Goal: Information Seeking & Learning: Check status

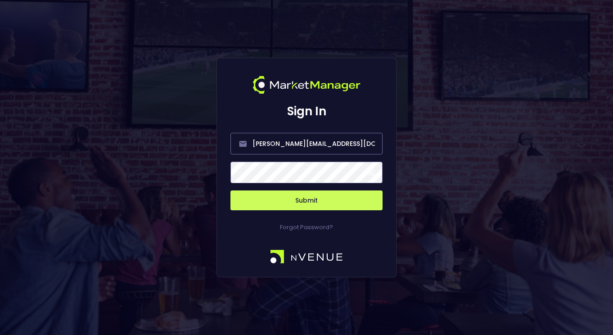
click at [342, 211] on div "Forgot Password?" at bounding box center [306, 221] width 152 height 22
click at [334, 202] on button "Submit" at bounding box center [306, 200] width 152 height 20
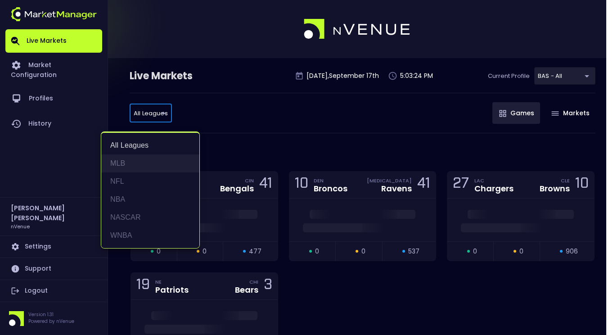
click at [134, 159] on li "MLB" at bounding box center [150, 163] width 98 height 18
type input "MLB"
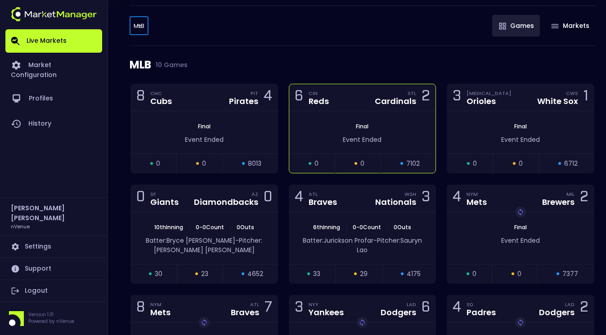
scroll to position [90, 0]
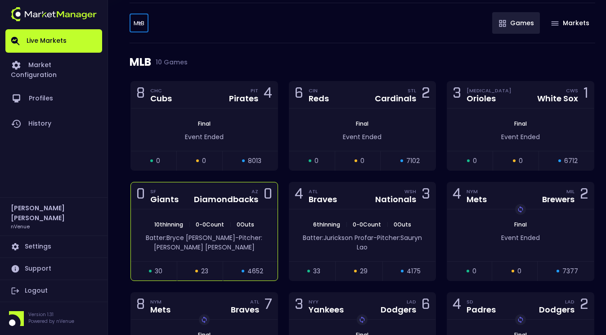
click at [193, 208] on div "0 SF Giants AZ Diamondbacks 0" at bounding box center [204, 195] width 147 height 27
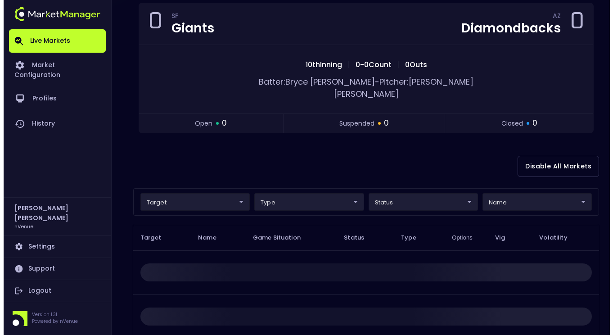
scroll to position [0, 0]
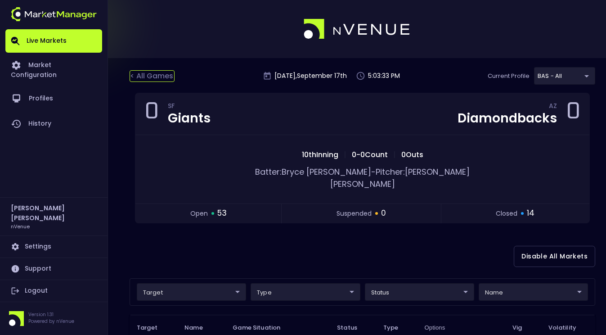
click at [157, 79] on div "< All Games" at bounding box center [152, 76] width 45 height 12
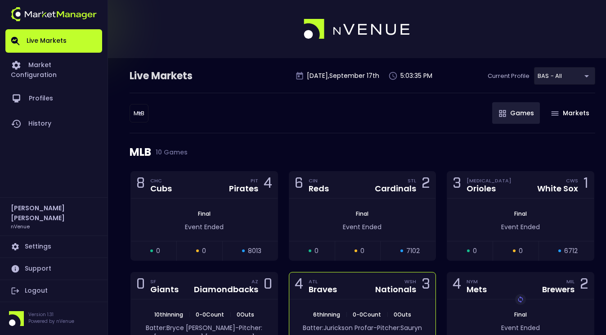
click at [349, 283] on div "4 ATL Braves WSH Nationals 3" at bounding box center [362, 285] width 147 height 27
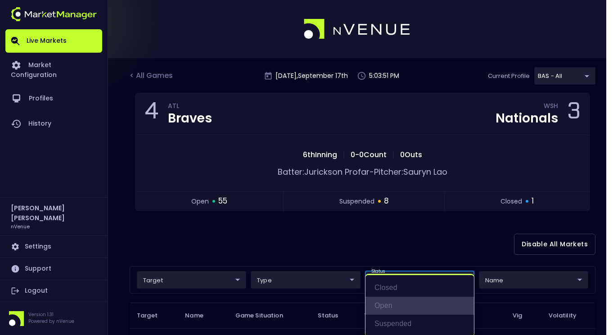
click at [400, 301] on li "open" at bounding box center [419, 305] width 108 height 18
type input "open"
click at [309, 249] on div at bounding box center [306, 167] width 613 height 335
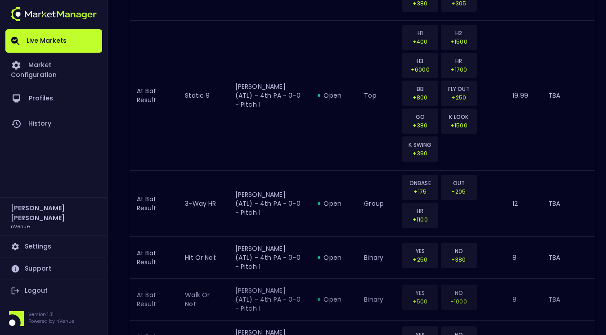
scroll to position [1450, 0]
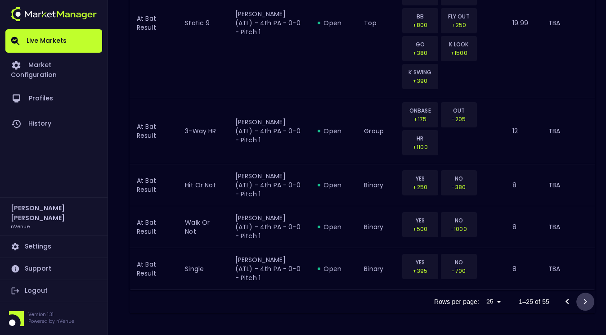
click at [583, 304] on icon "Go to next page" at bounding box center [585, 301] width 11 height 11
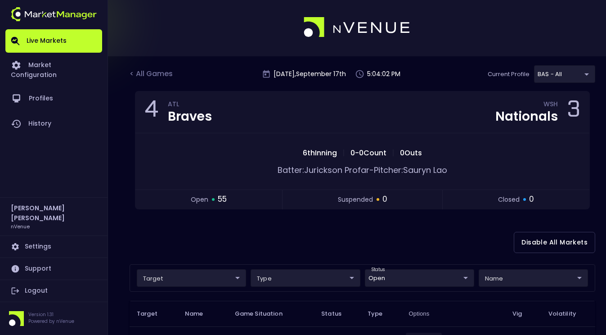
scroll to position [0, 0]
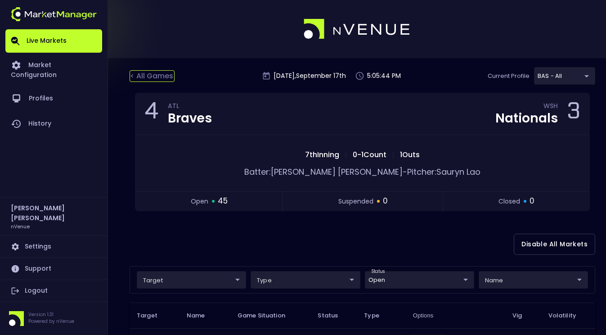
click at [159, 71] on div "< All Games" at bounding box center [152, 76] width 45 height 12
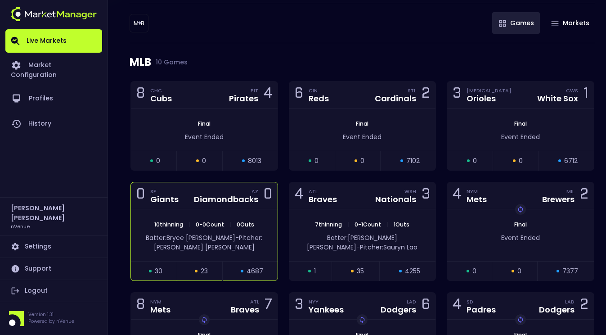
click at [197, 199] on div "Diamondbacks" at bounding box center [226, 199] width 64 height 8
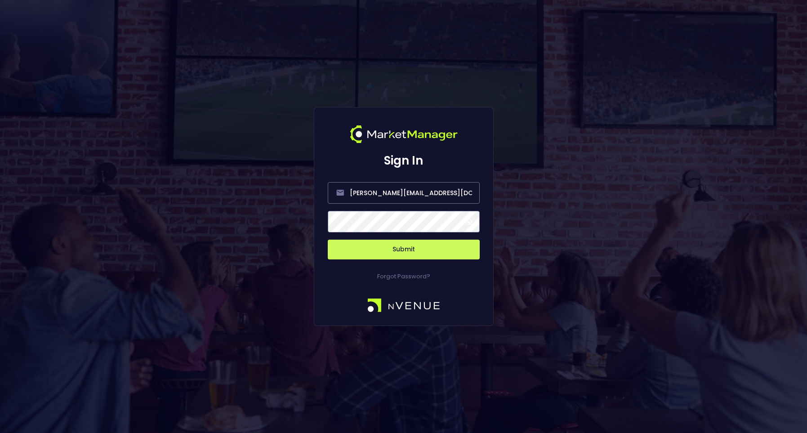
click at [410, 245] on button "Submit" at bounding box center [404, 250] width 152 height 20
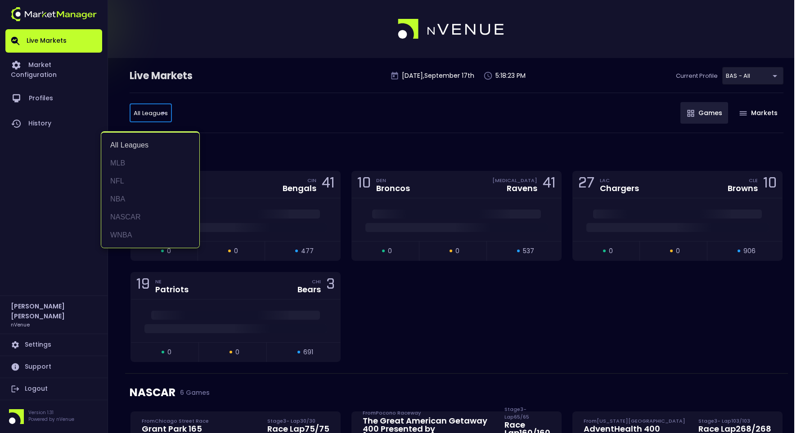
click at [144, 167] on li "MLB" at bounding box center [150, 163] width 98 height 18
type input "MLB"
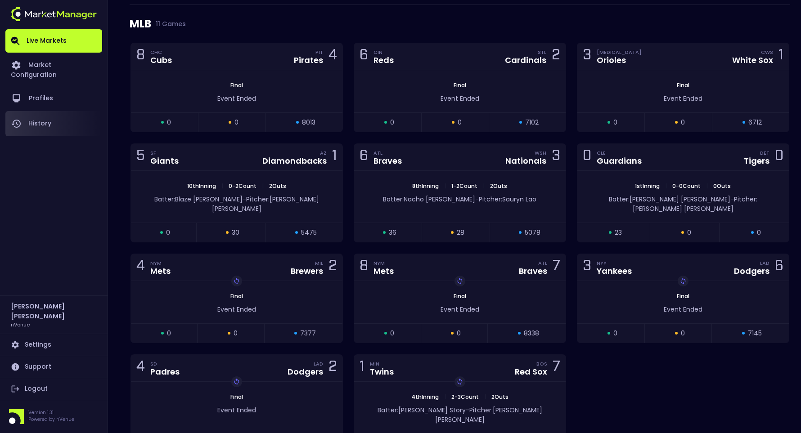
scroll to position [130, 0]
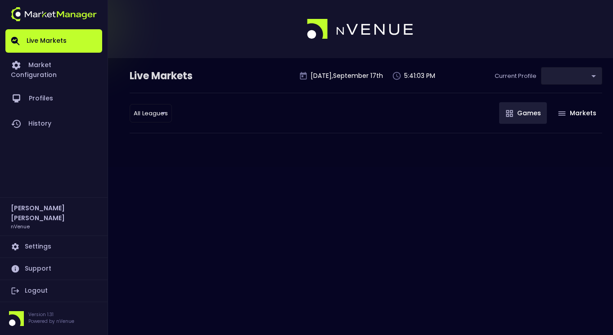
type input "0d810fa5-e353-4d9c-b11d-31f095cae871"
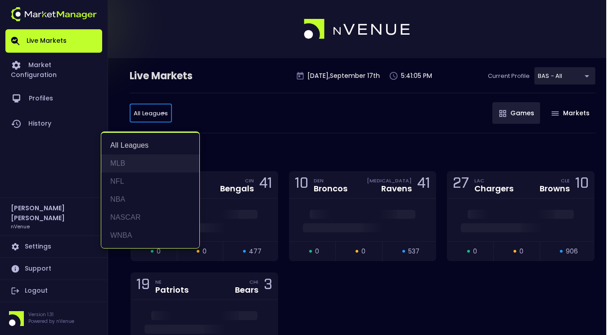
click at [133, 160] on li "MLB" at bounding box center [150, 163] width 98 height 18
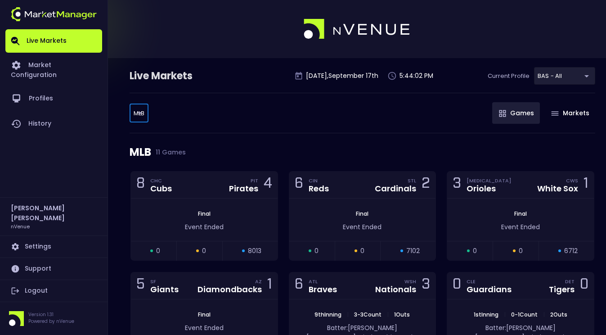
click at [138, 112] on body "Live Markets Market Configuration Profiles History Jerry Griffith nVenue Settin…" at bounding box center [303, 318] width 606 height 637
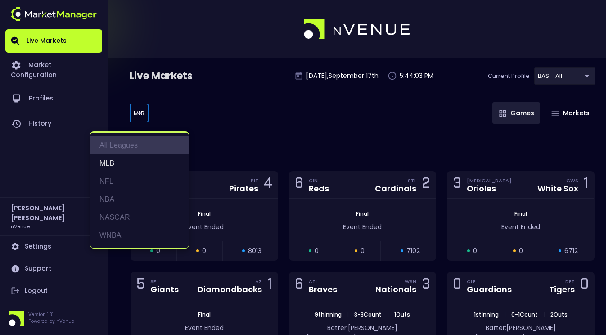
click at [129, 145] on li "All Leagues" at bounding box center [139, 145] width 98 height 18
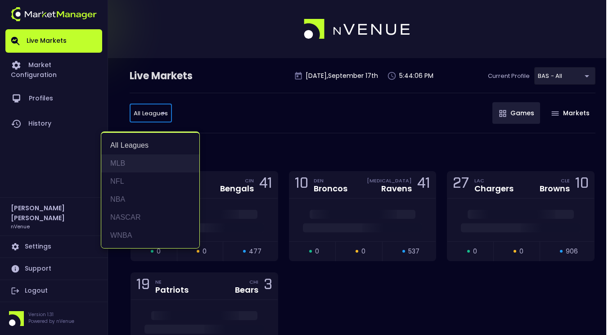
click at [121, 163] on li "MLB" at bounding box center [150, 163] width 98 height 18
type input "MLB"
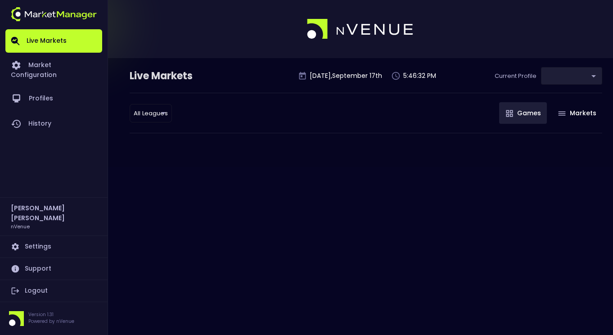
type input "0d810fa5-e353-4d9c-b11d-31f095cae871"
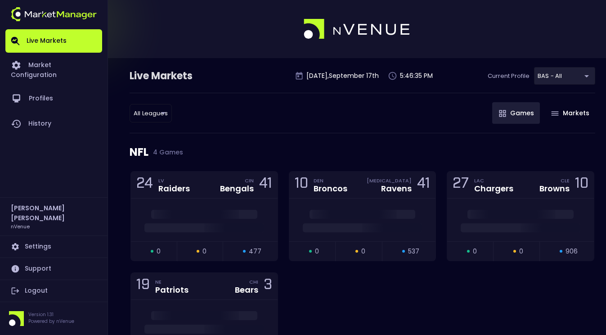
click at [157, 101] on div "All Leagues all leagues ​ Games Markets" at bounding box center [363, 113] width 466 height 40
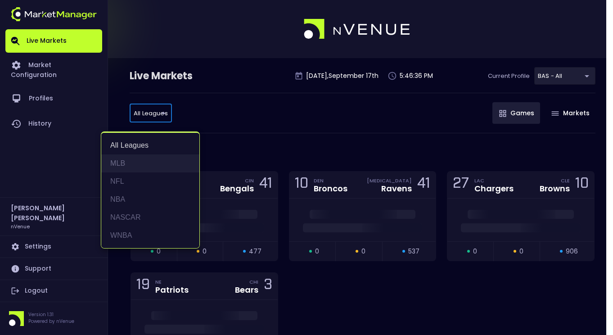
click at [117, 162] on li "MLB" at bounding box center [150, 163] width 98 height 18
type input "MLB"
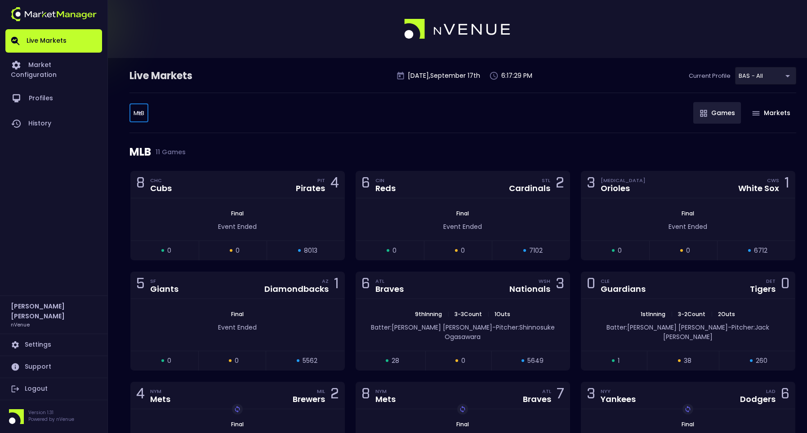
click at [135, 113] on body "Live Markets Market Configuration Profiles History [PERSON_NAME] nVenue Setting…" at bounding box center [403, 313] width 807 height 627
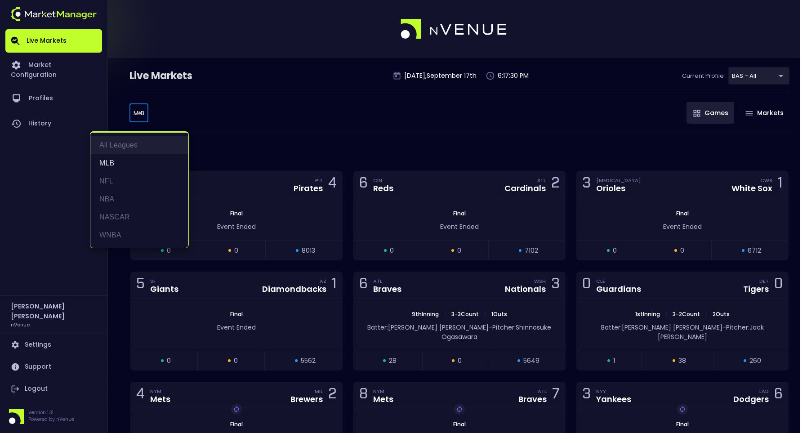
click at [136, 147] on li "All Leagues" at bounding box center [139, 145] width 98 height 18
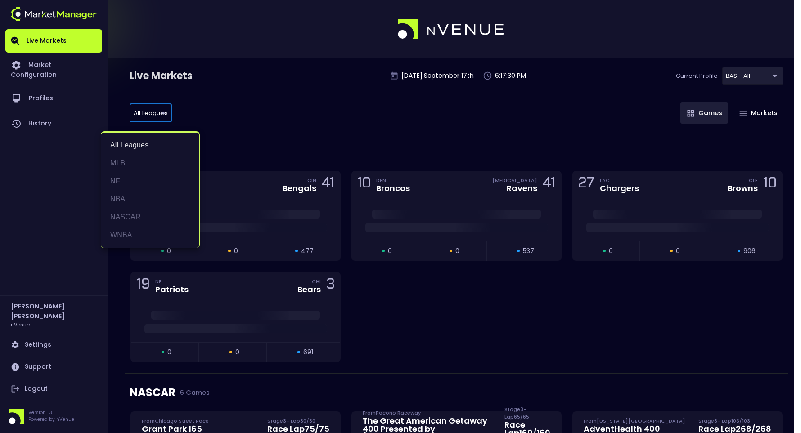
click at [139, 167] on li "MLB" at bounding box center [150, 163] width 98 height 18
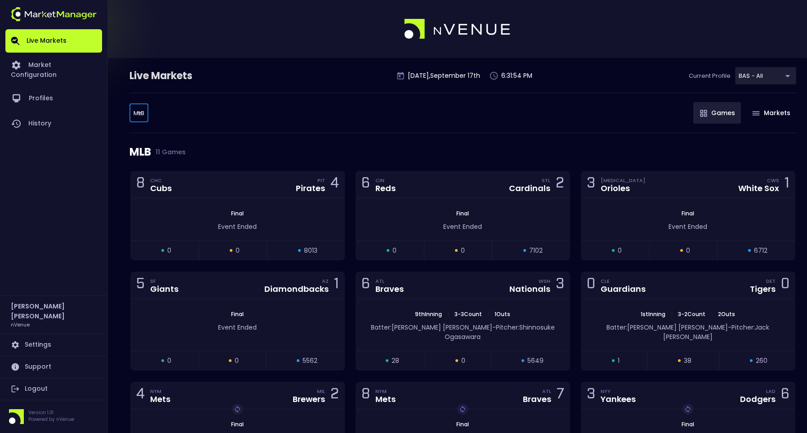
click at [141, 108] on body "Live Markets Market Configuration Profiles History Jerry Griffith nVenue Settin…" at bounding box center [403, 313] width 807 height 627
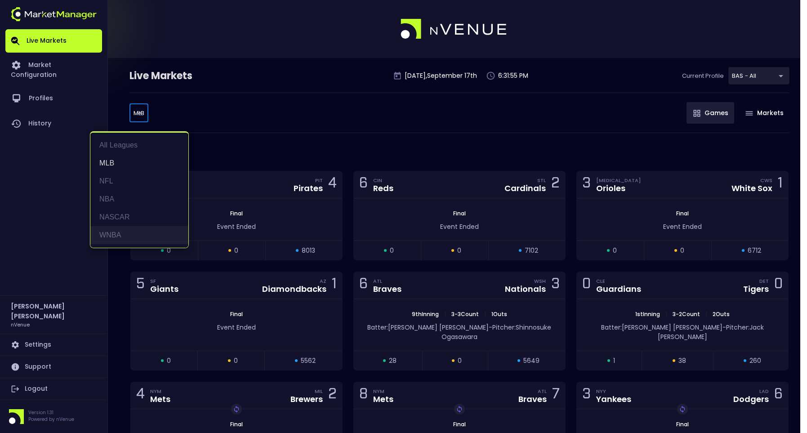
click at [107, 226] on li "WNBA" at bounding box center [139, 235] width 98 height 18
type input "WNBA"
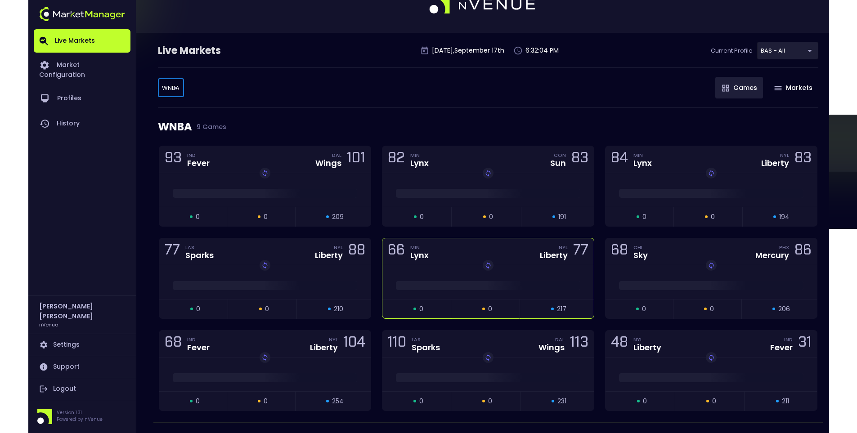
scroll to position [49, 0]
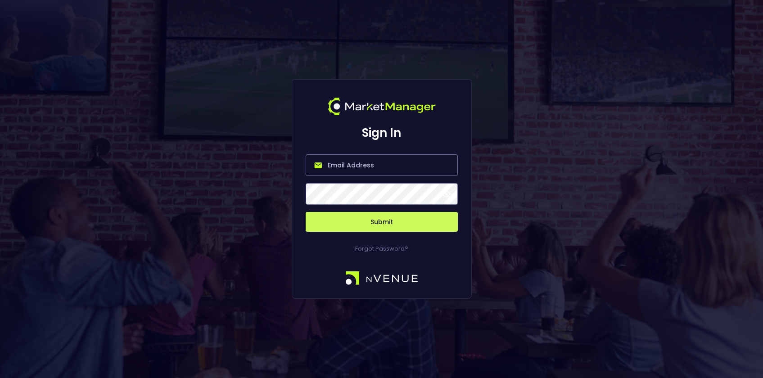
type input "[PERSON_NAME][EMAIL_ADDRESS][DOMAIN_NAME]"
click at [411, 223] on button "Submit" at bounding box center [381, 222] width 152 height 20
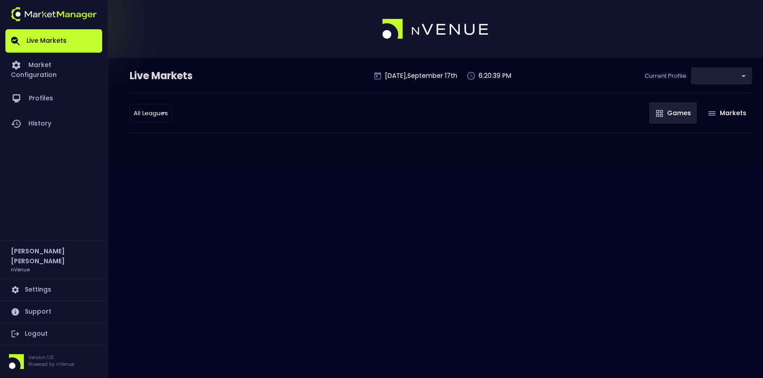
type input "0d810fa5-e353-4d9c-b11d-31f095cae871"
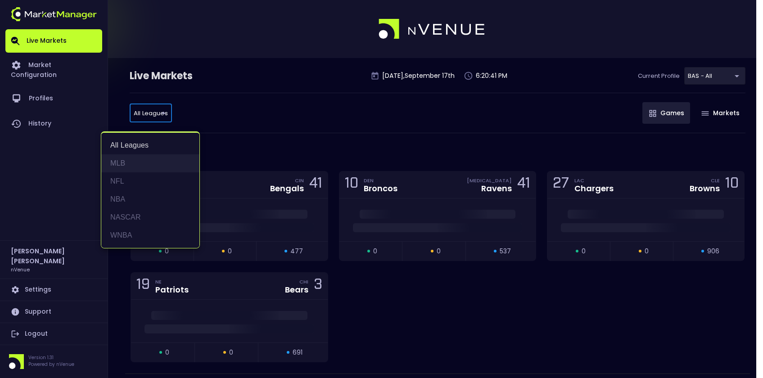
click at [146, 159] on li "MLB" at bounding box center [150, 163] width 98 height 18
type input "MLB"
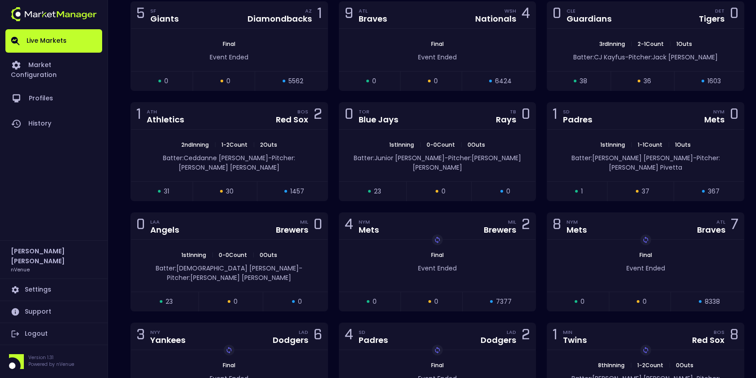
scroll to position [360, 0]
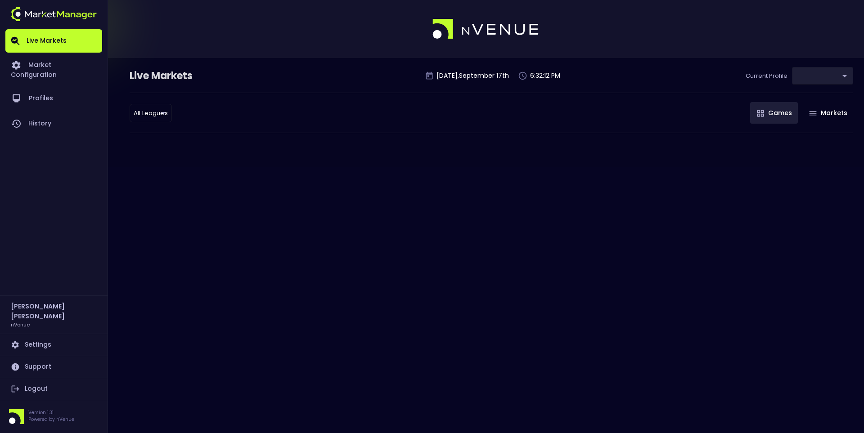
type input "0d810fa5-e353-4d9c-b11d-31f095cae871"
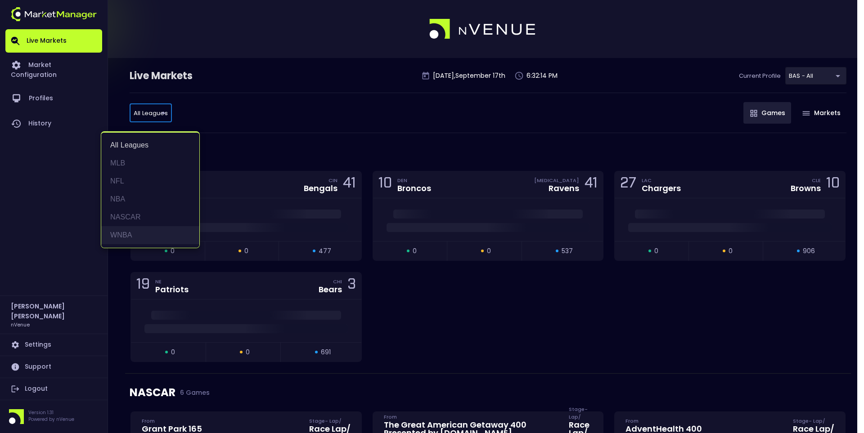
click at [121, 231] on li "WNBA" at bounding box center [150, 235] width 98 height 18
type input "WNBA"
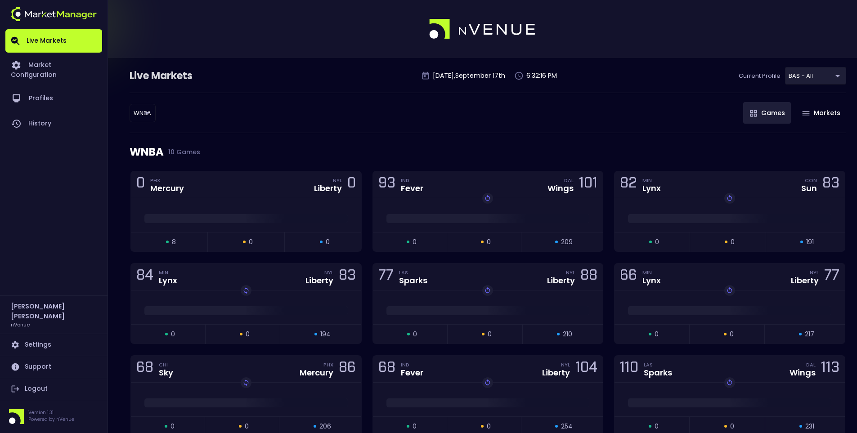
click at [405, 124] on div "WNBA WNBA ​ Games Markets" at bounding box center [488, 113] width 717 height 40
click at [245, 218] on span at bounding box center [245, 218] width 203 height 9
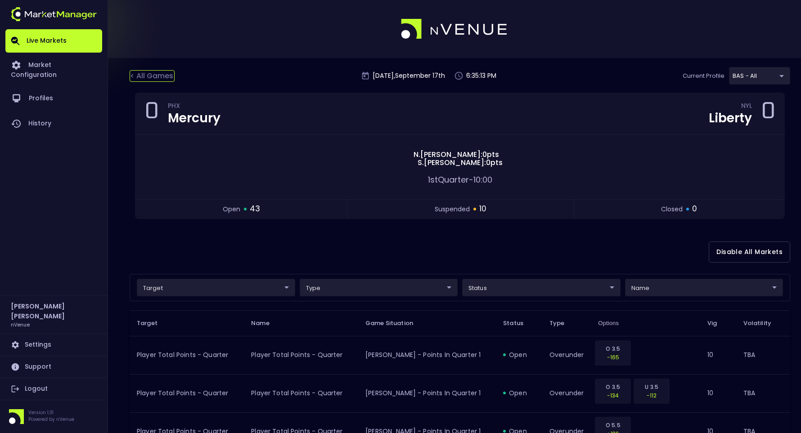
click at [135, 71] on div "< All Games" at bounding box center [152, 76] width 45 height 12
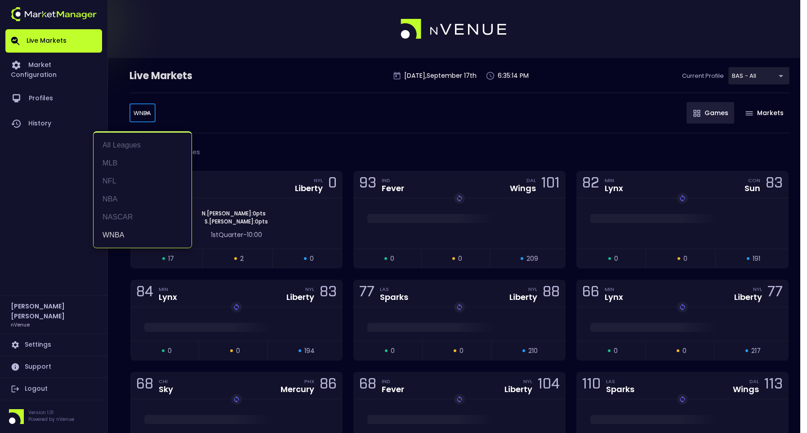
click at [141, 112] on body "Live Markets Market Configuration Profiles History Jerry Griffith nVenue Settin…" at bounding box center [403, 295] width 807 height 591
click at [113, 161] on li "MLB" at bounding box center [143, 163] width 98 height 18
type input "MLB"
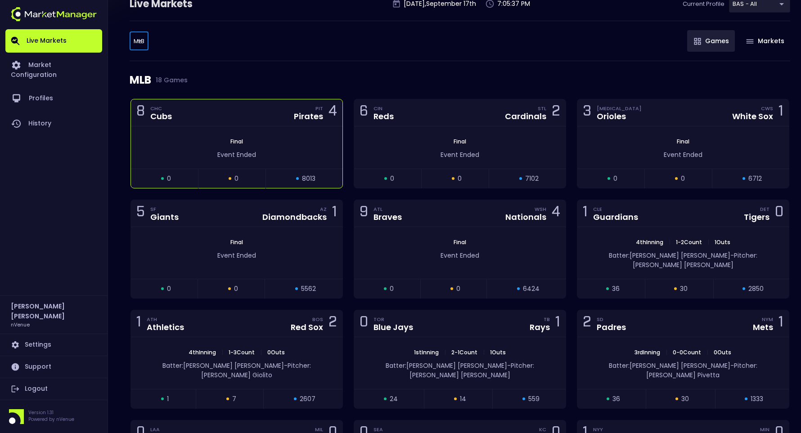
scroll to position [62, 0]
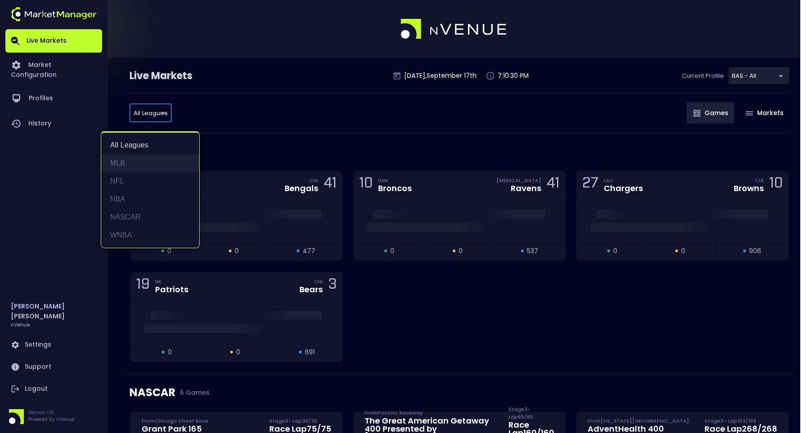
click at [146, 160] on li "MLB" at bounding box center [150, 163] width 98 height 18
type input "MLB"
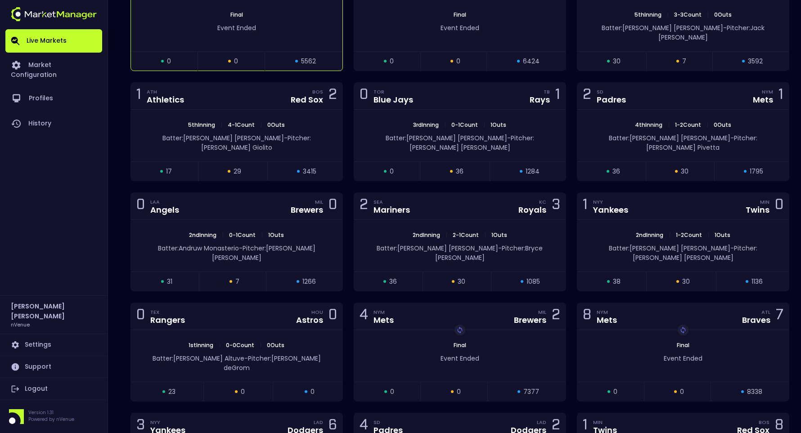
scroll to position [315, 0]
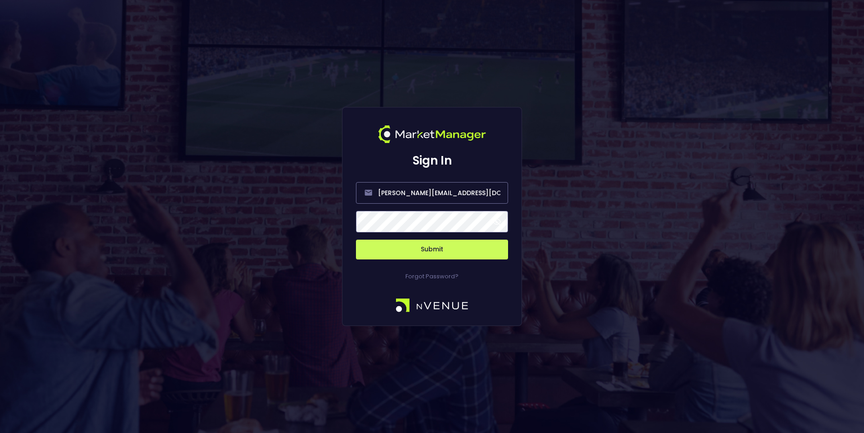
click at [442, 248] on button "Submit" at bounding box center [432, 250] width 152 height 20
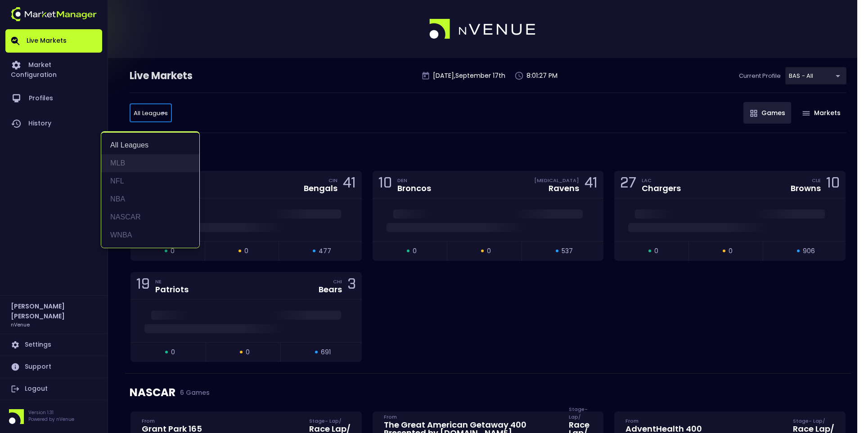
click at [125, 159] on li "MLB" at bounding box center [150, 163] width 98 height 18
type input "MLB"
